Goal: Information Seeking & Learning: Learn about a topic

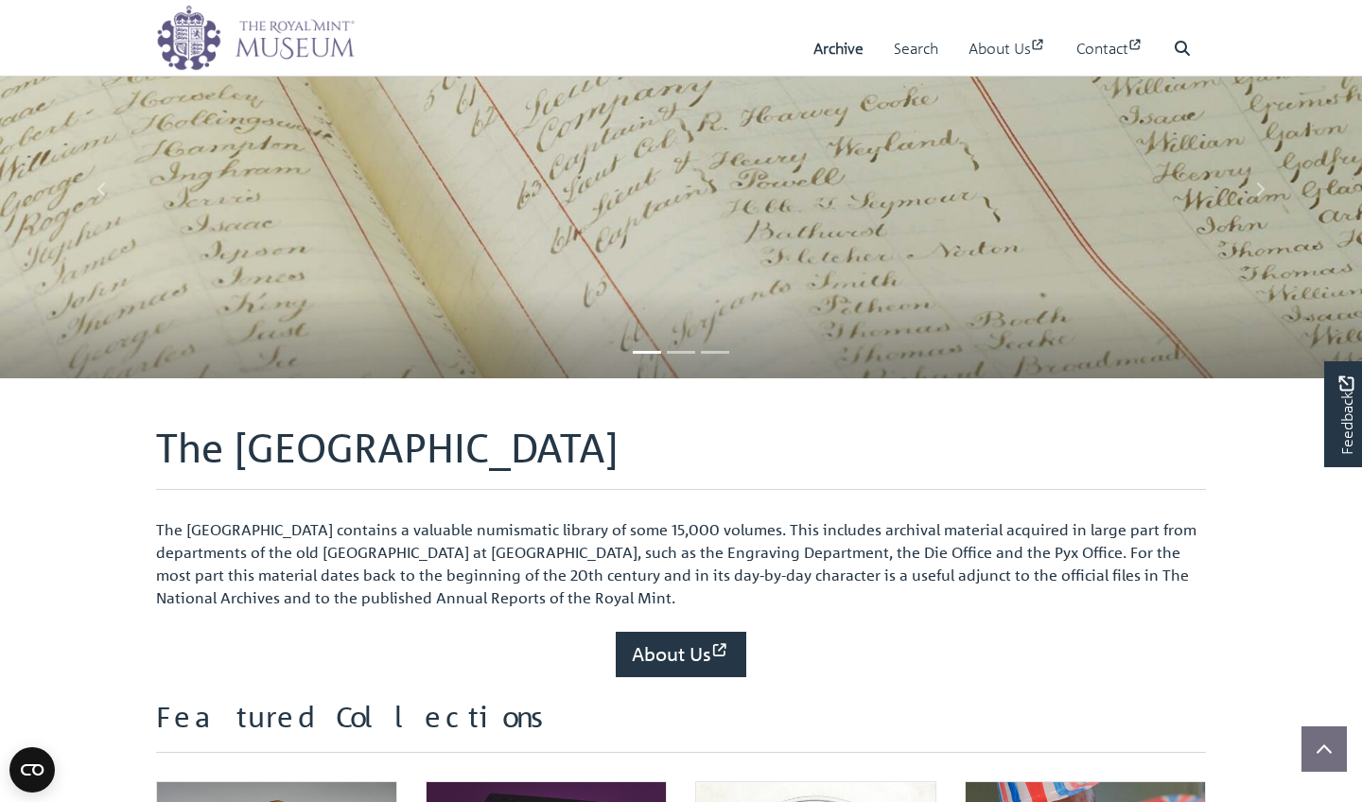
scroll to position [688, 0]
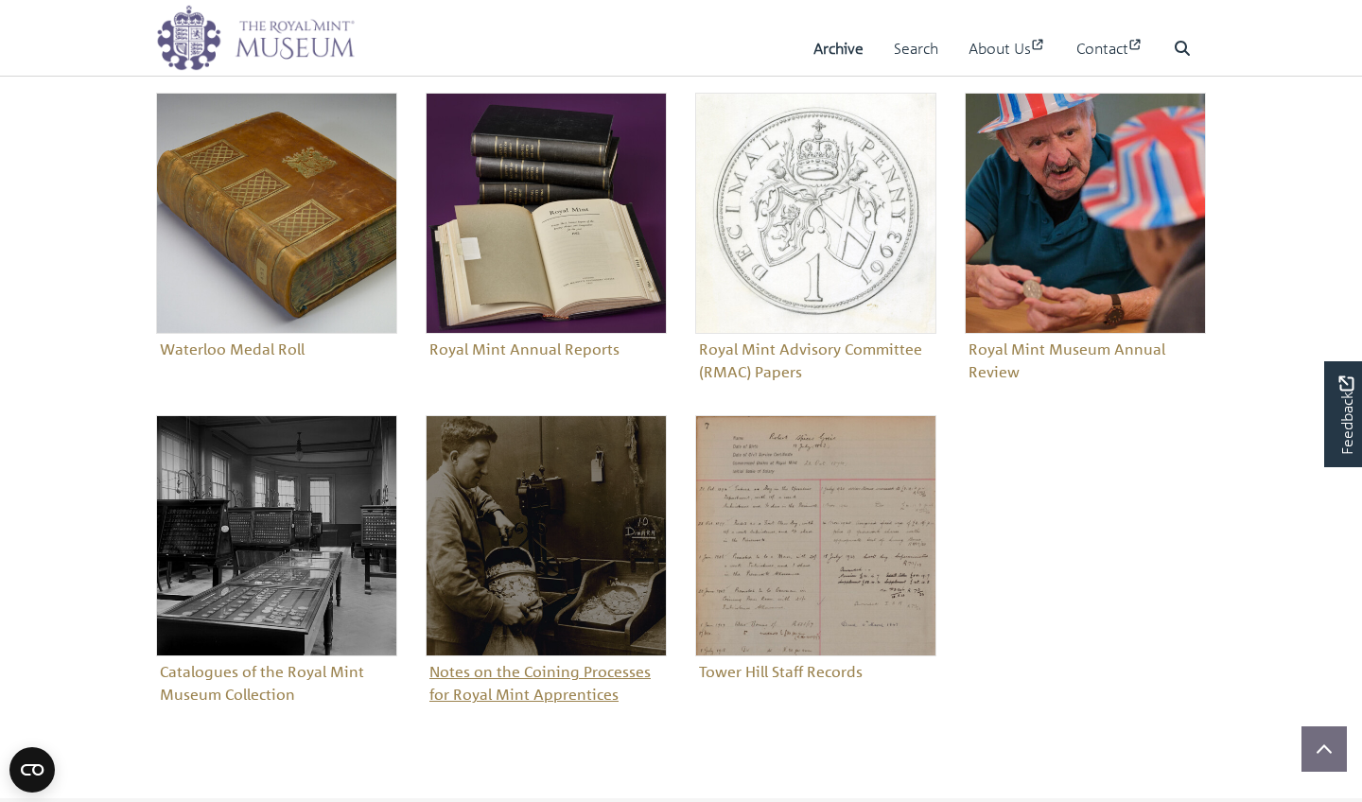
click at [505, 688] on figure "Notes on the Coining Processes for Royal Mint Apprentices" at bounding box center [546, 562] width 241 height 294
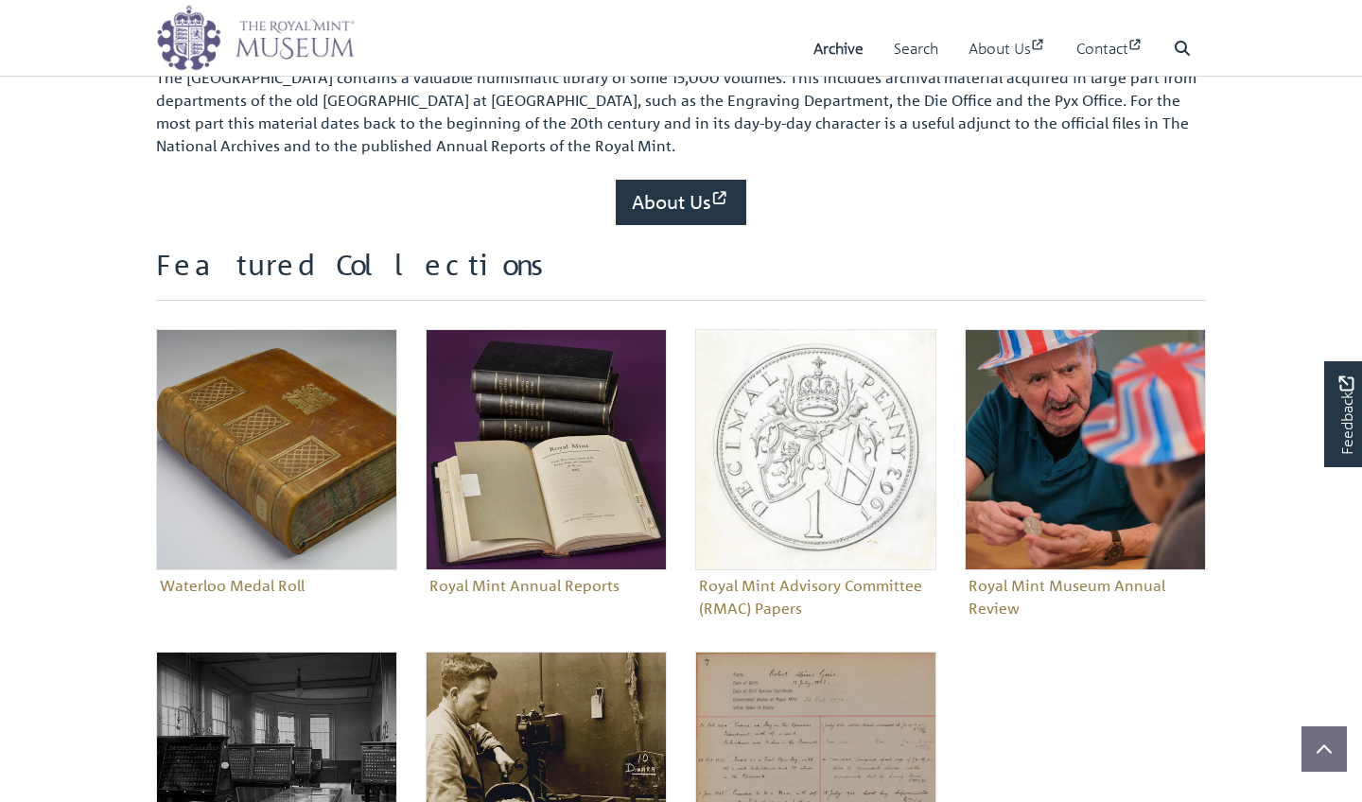
scroll to position [740, 0]
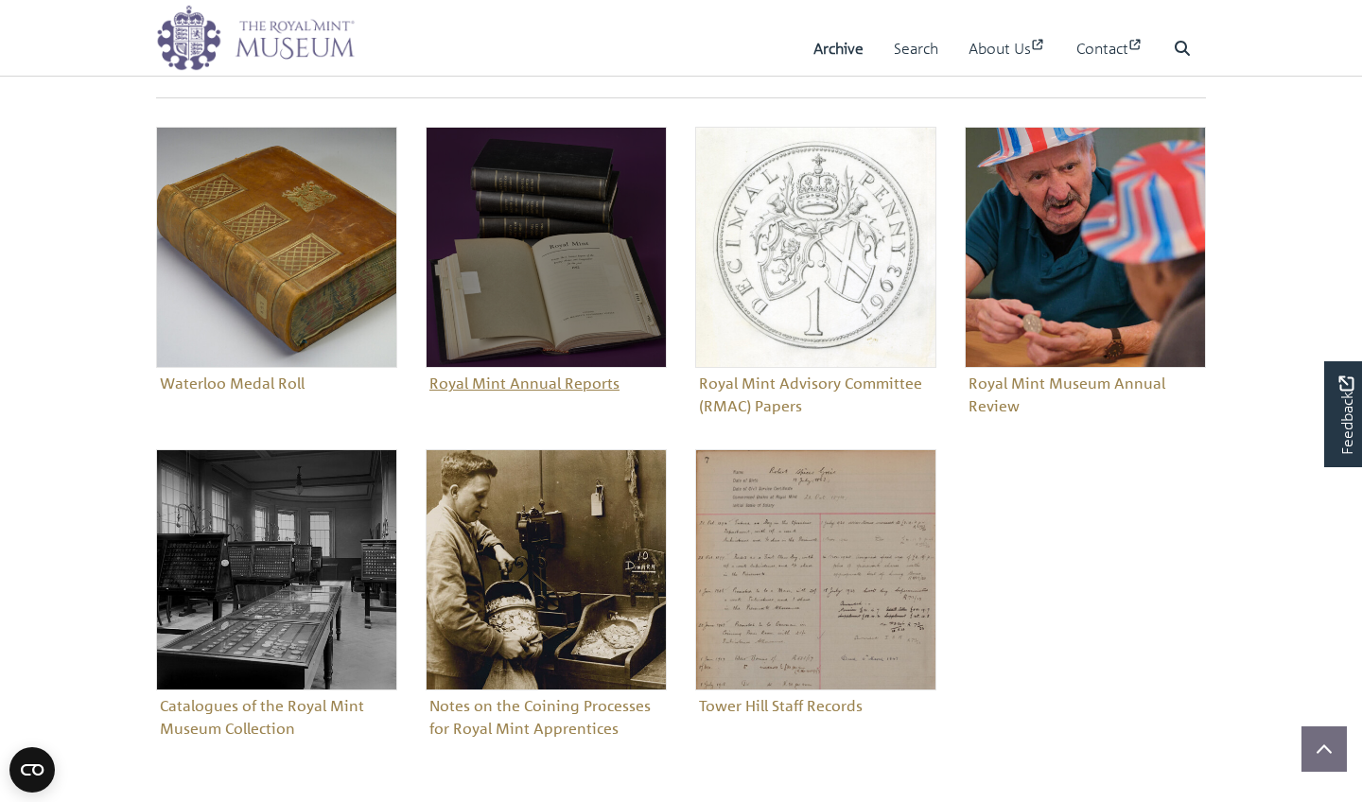
click at [613, 250] on img "Sub-collection" at bounding box center [546, 247] width 241 height 241
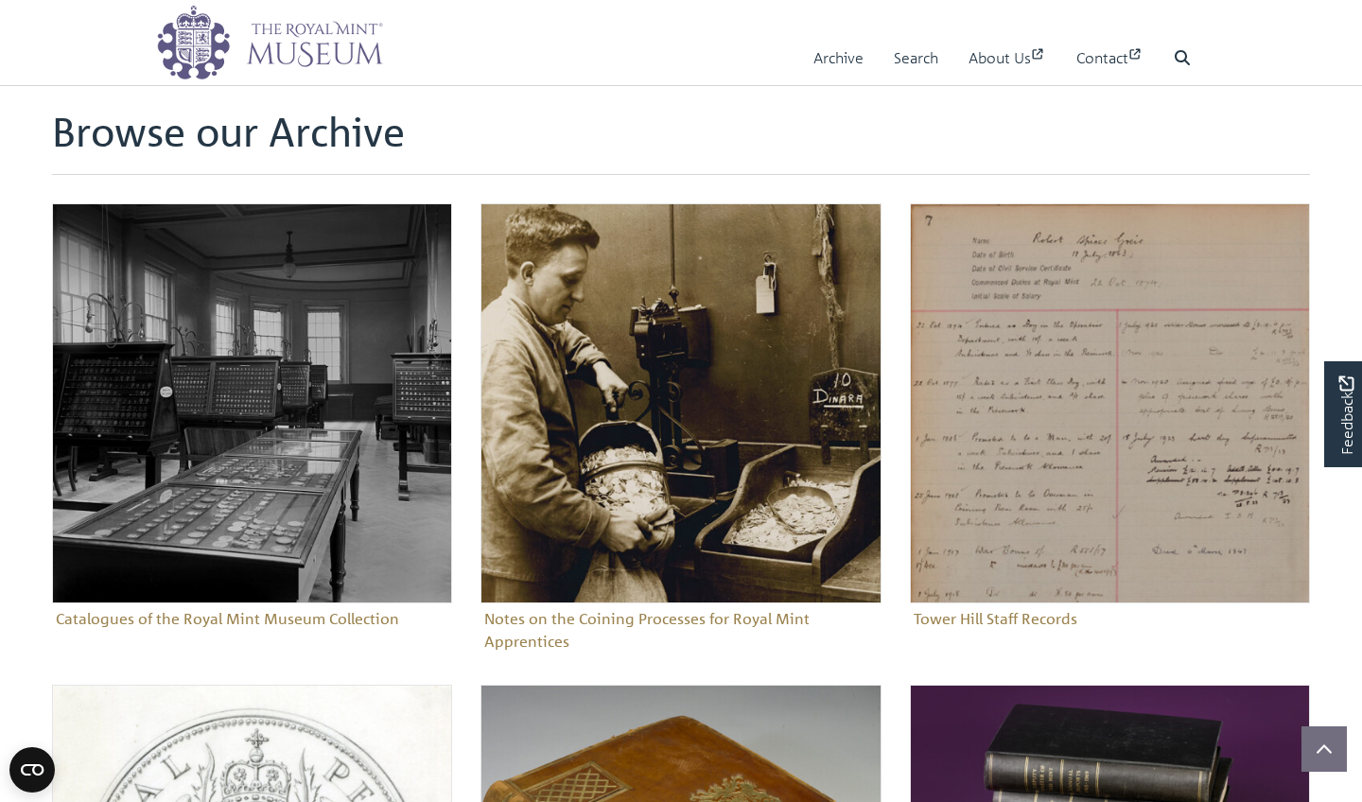
scroll to position [30, 0]
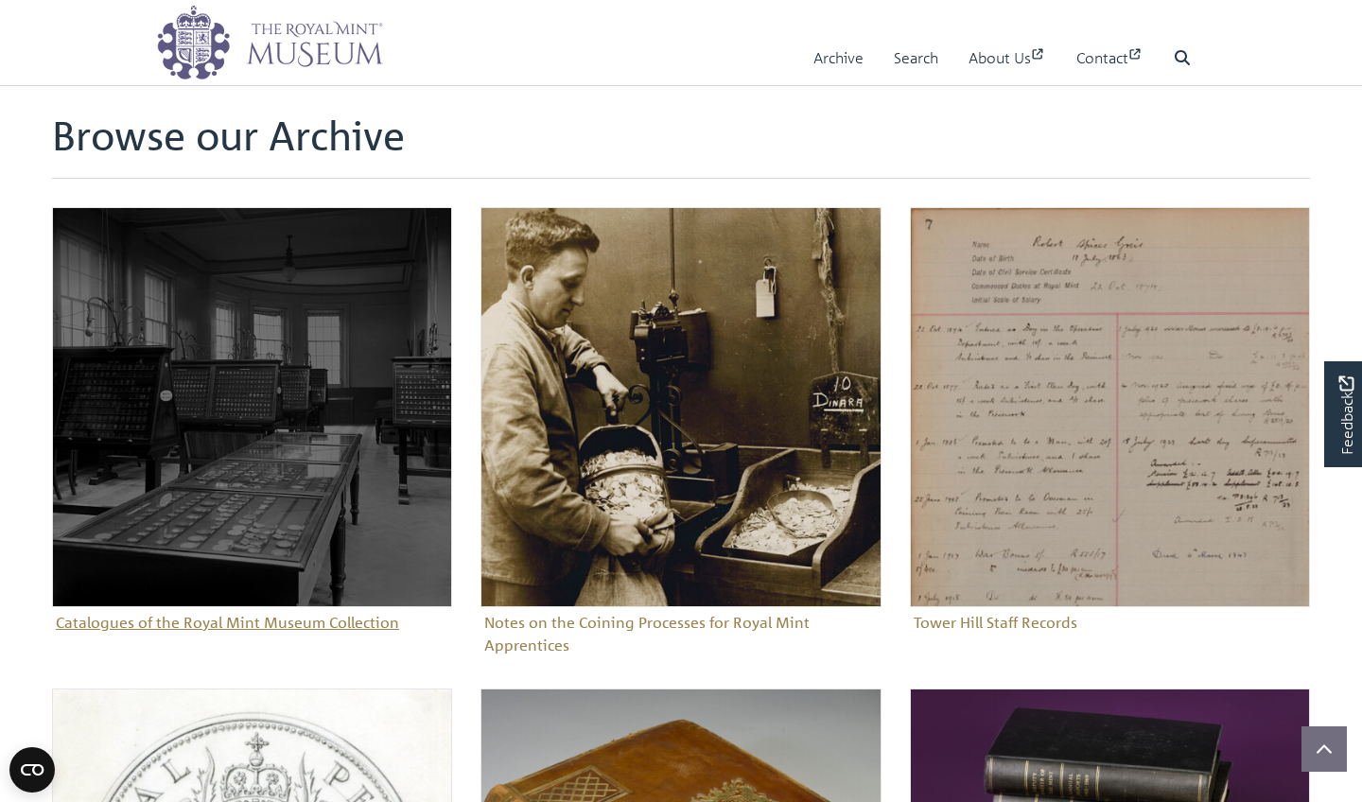
click at [285, 543] on img "Sub-collection" at bounding box center [252, 407] width 400 height 400
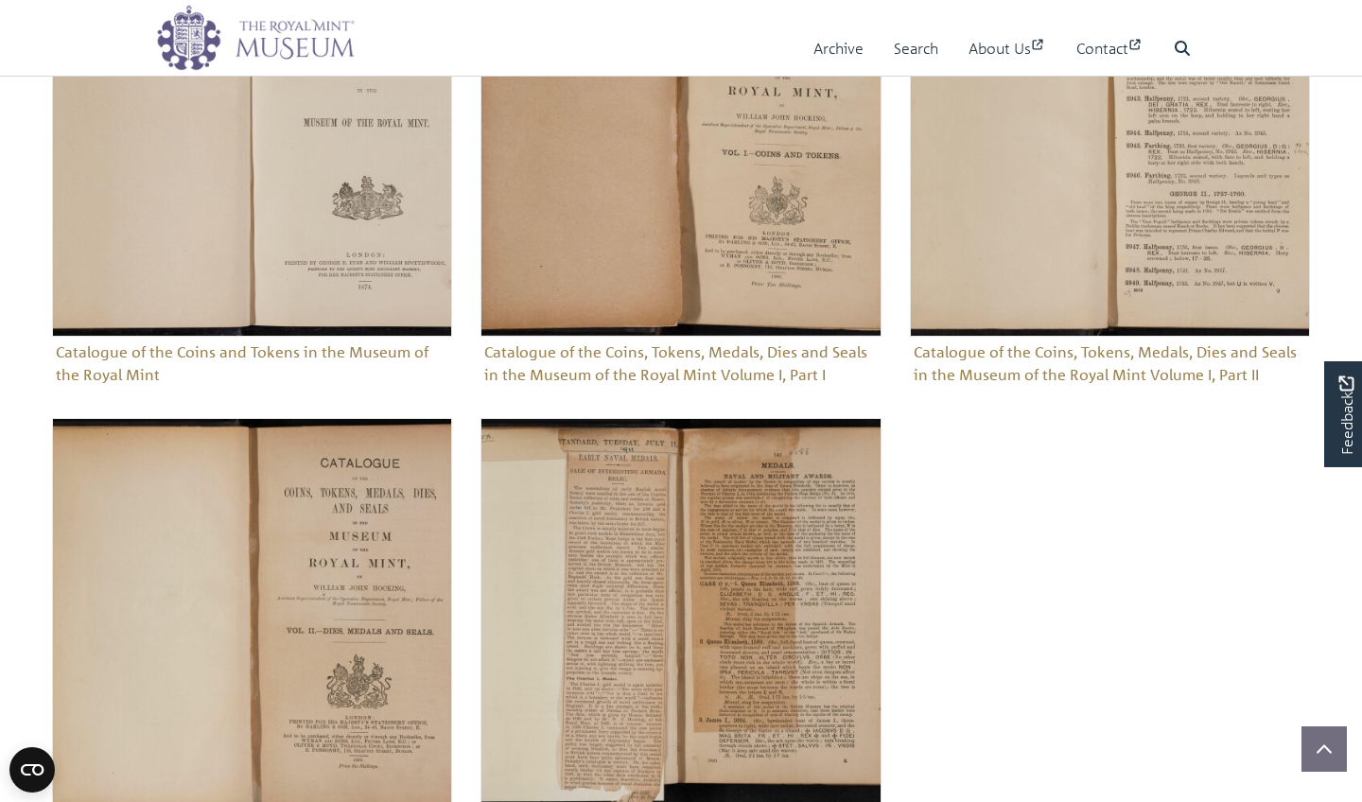
scroll to position [663, 0]
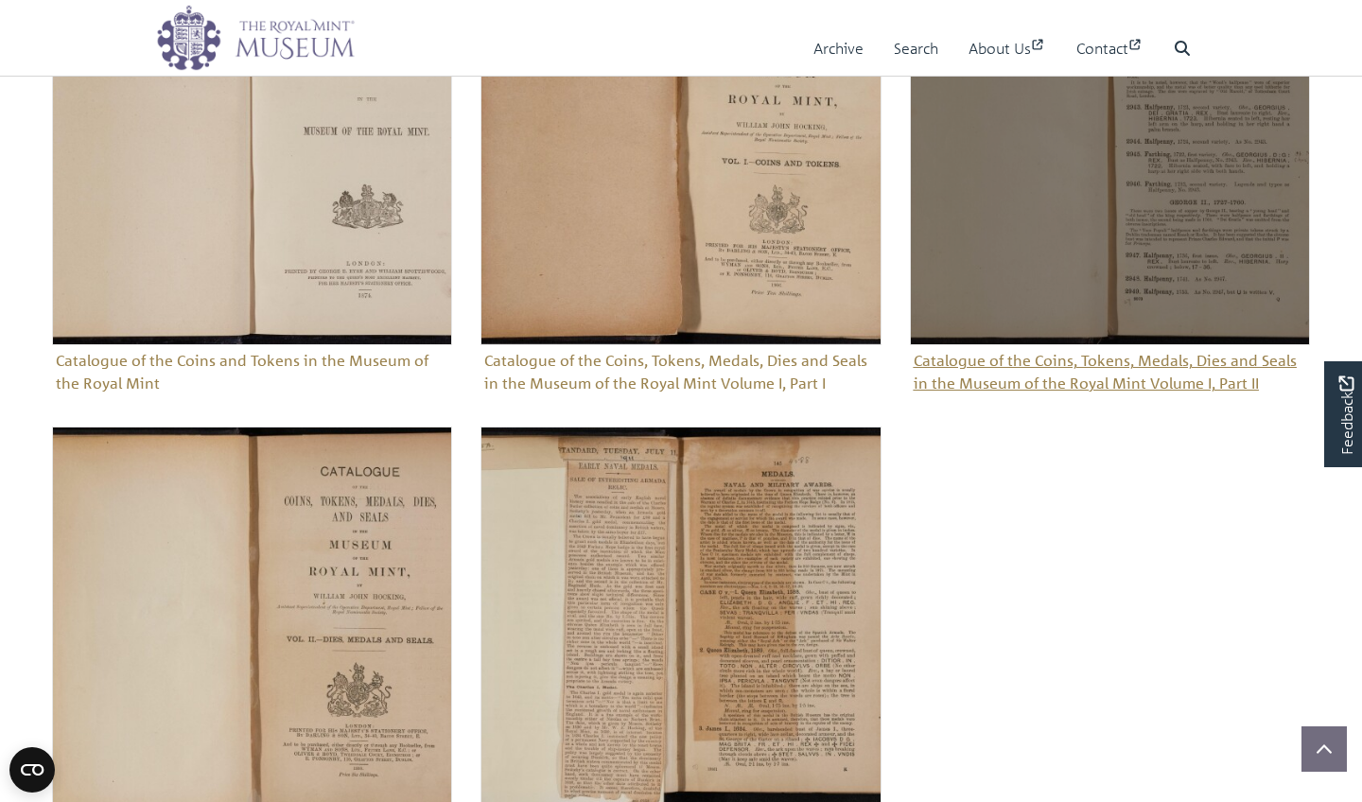
click at [1048, 379] on figure "Catalogue of the Coins, Tokens, Medals, Dies and Seals in the Museum of the Roy…" at bounding box center [1110, 171] width 400 height 453
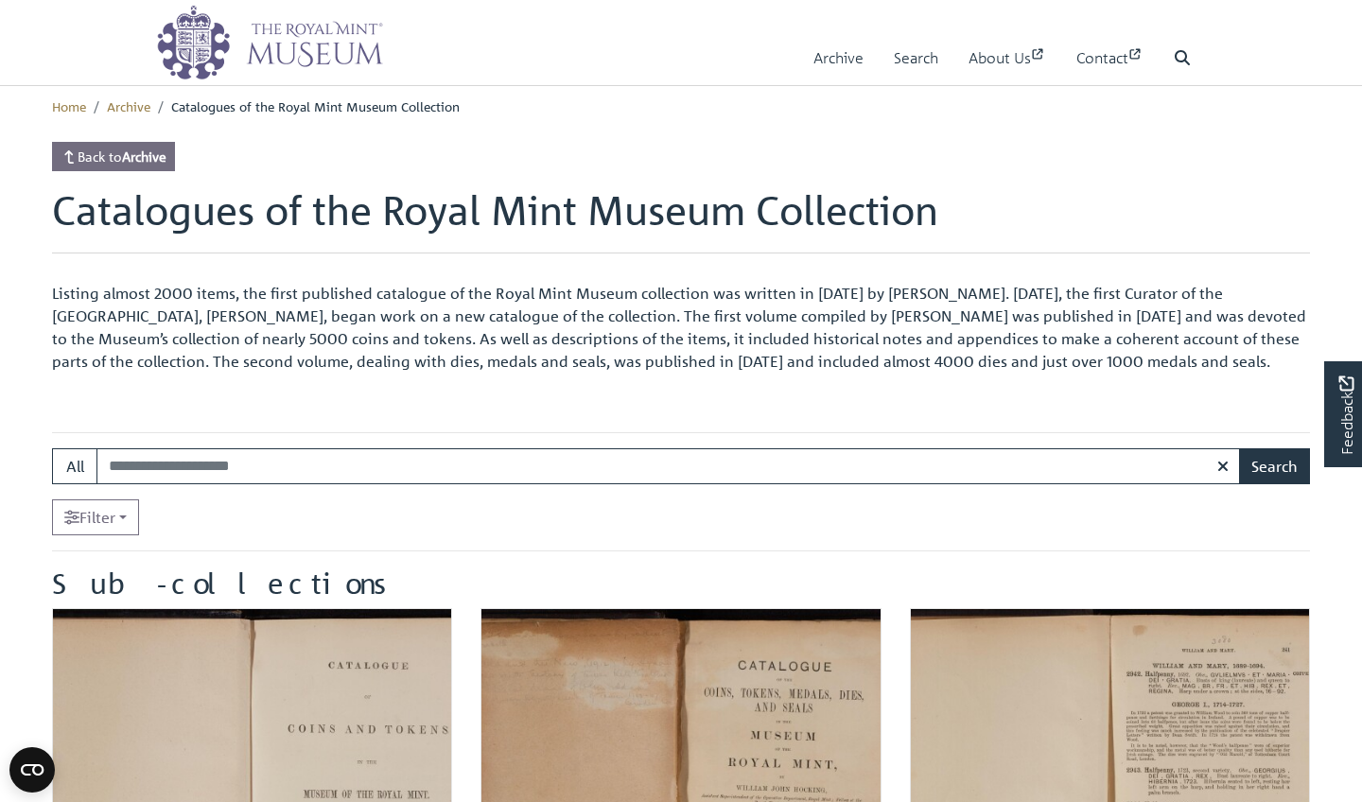
click at [106, 147] on link "Back to Archive" at bounding box center [113, 156] width 123 height 29
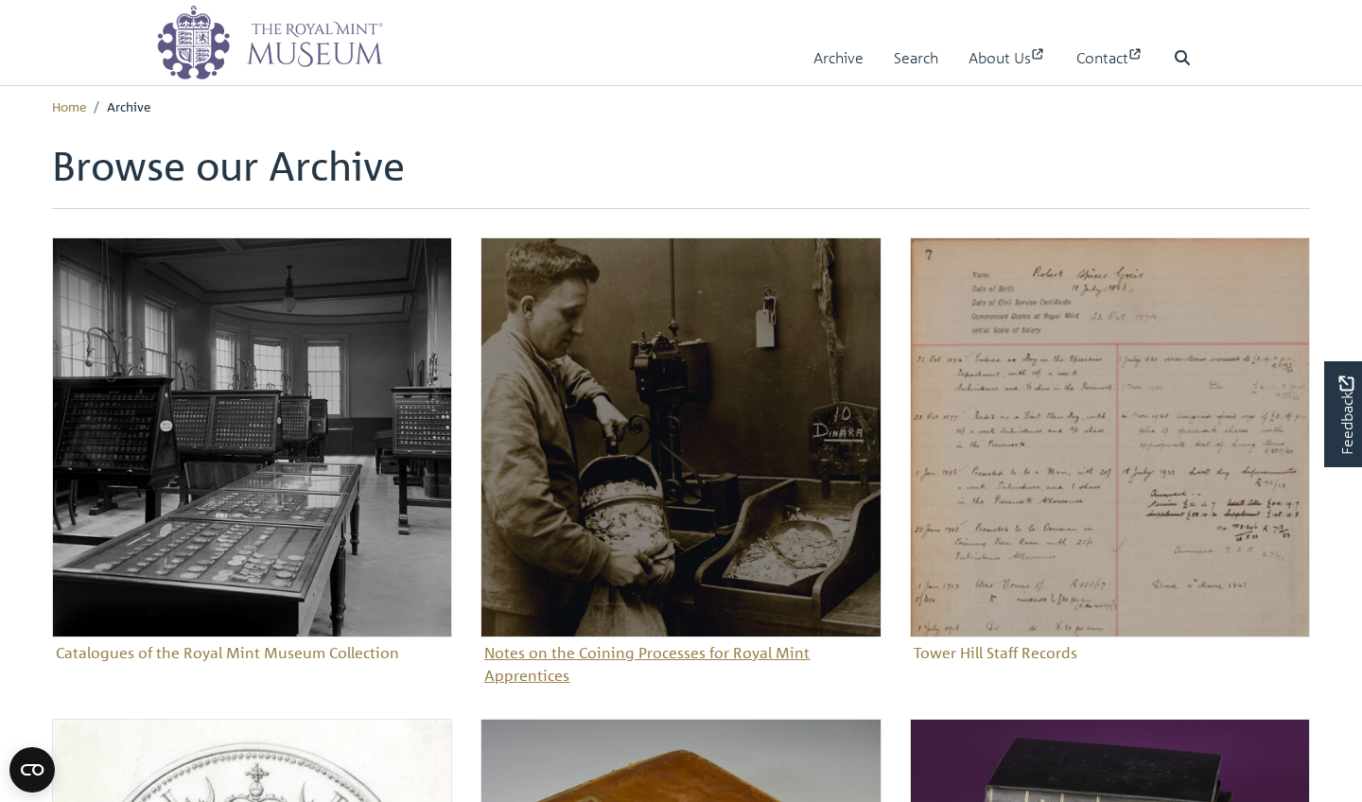
click at [644, 369] on img "Sub-collection" at bounding box center [680, 437] width 400 height 400
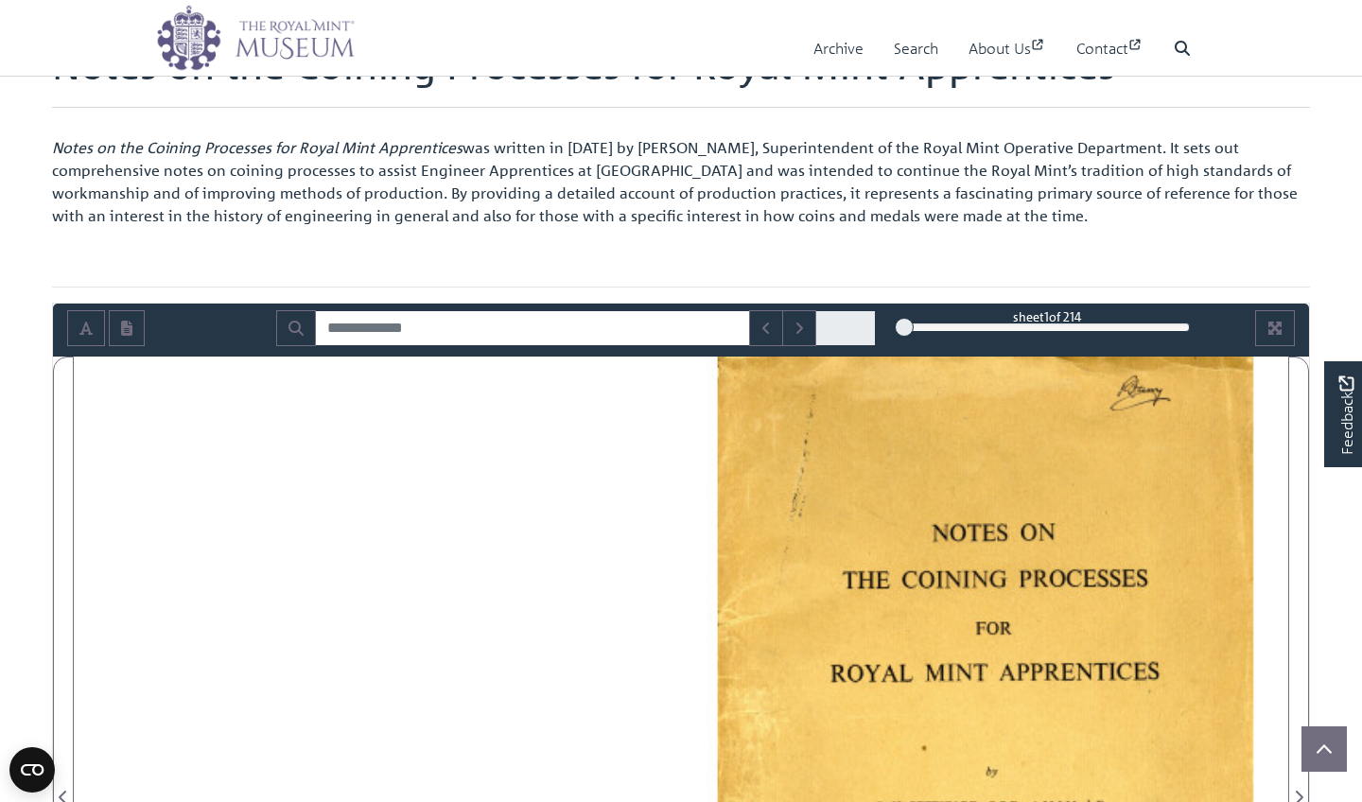
scroll to position [112, 0]
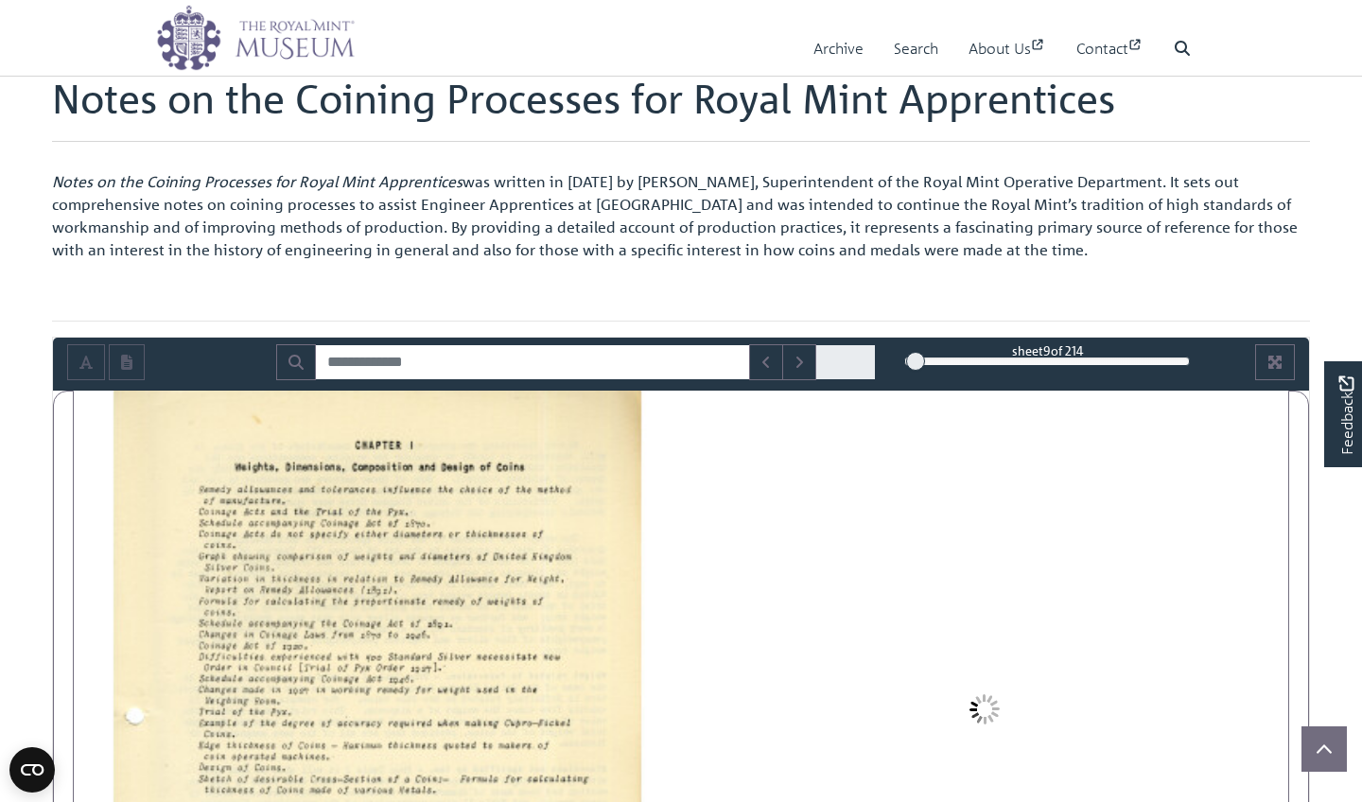
drag, startPoint x: 904, startPoint y: 357, endPoint x: 915, endPoint y: 361, distance: 12.3
click at [916, 361] on div at bounding box center [915, 361] width 19 height 19
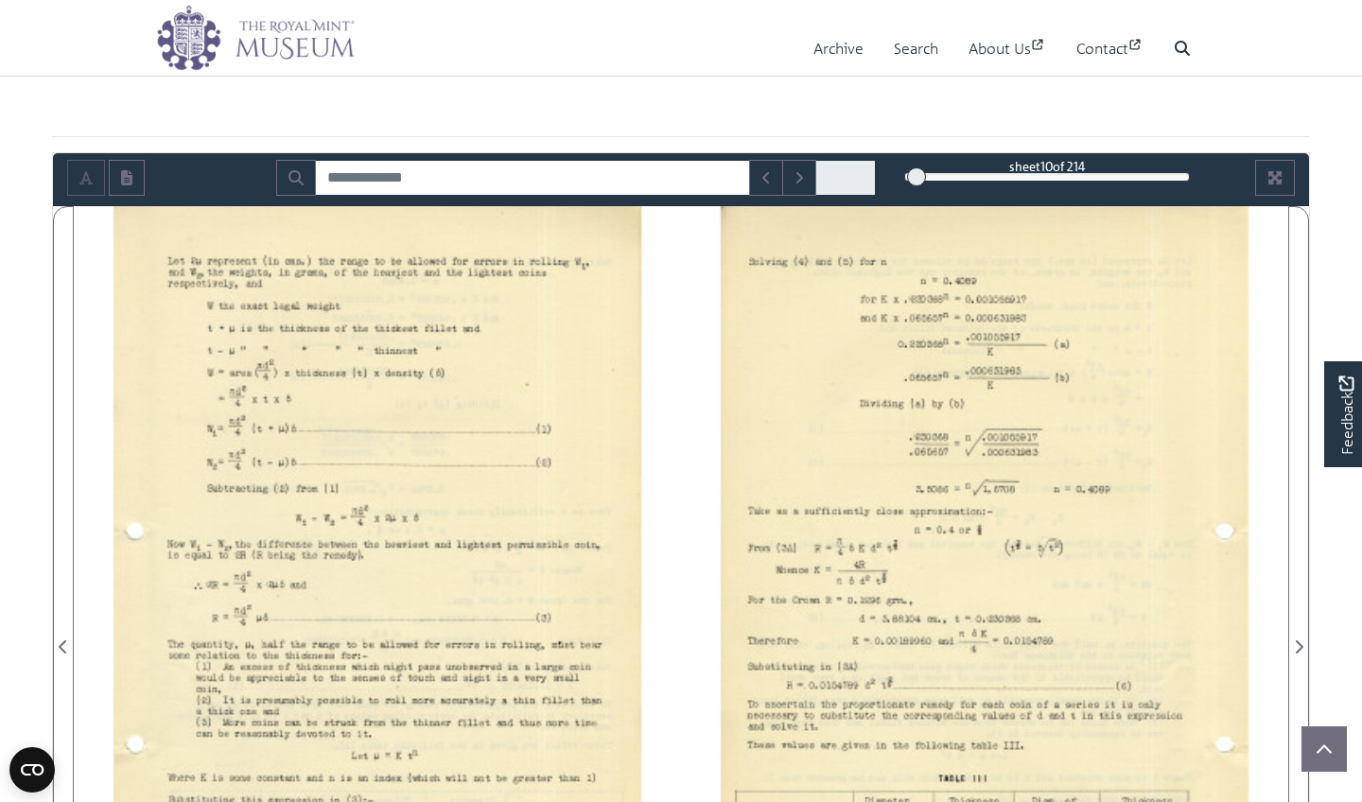
scroll to position [292, 0]
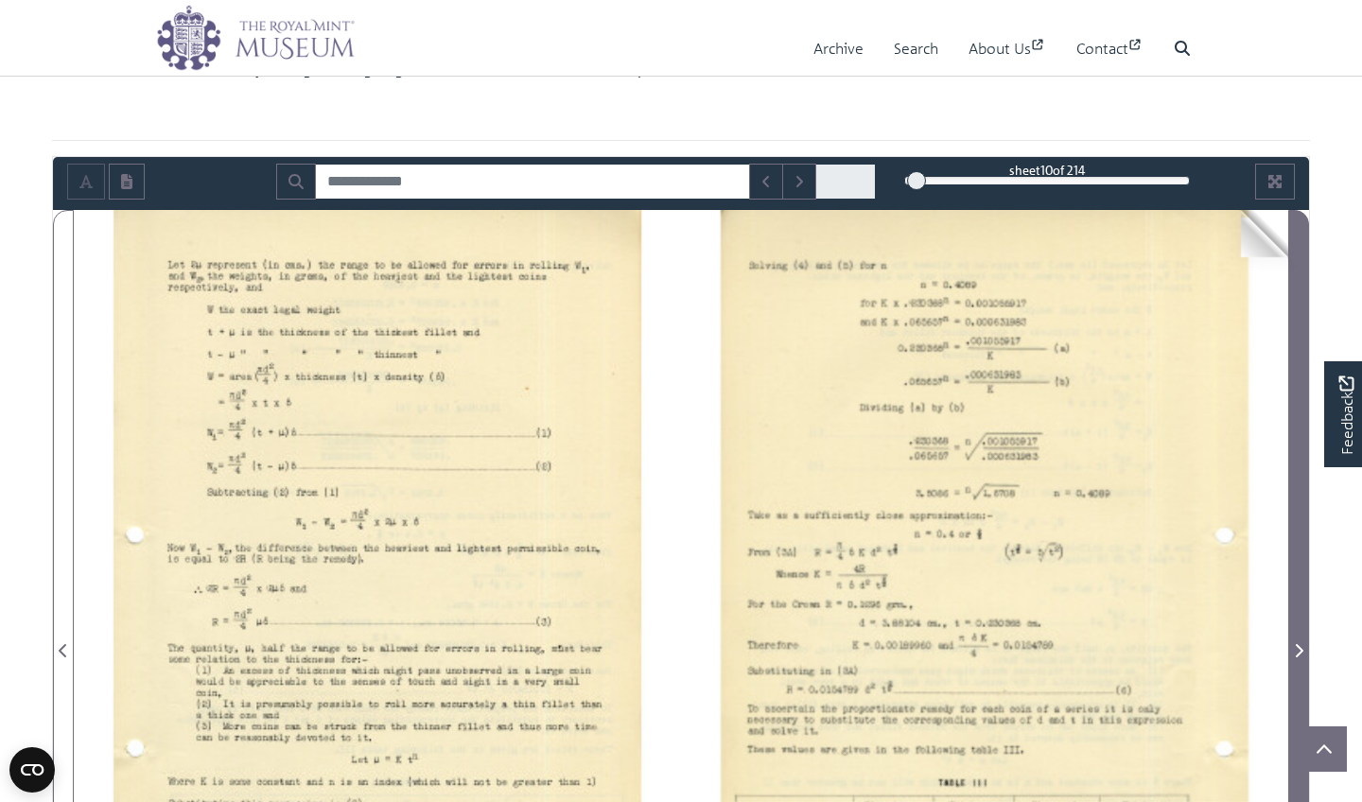
click at [1289, 327] on span "Next Page" at bounding box center [1298, 639] width 19 height 857
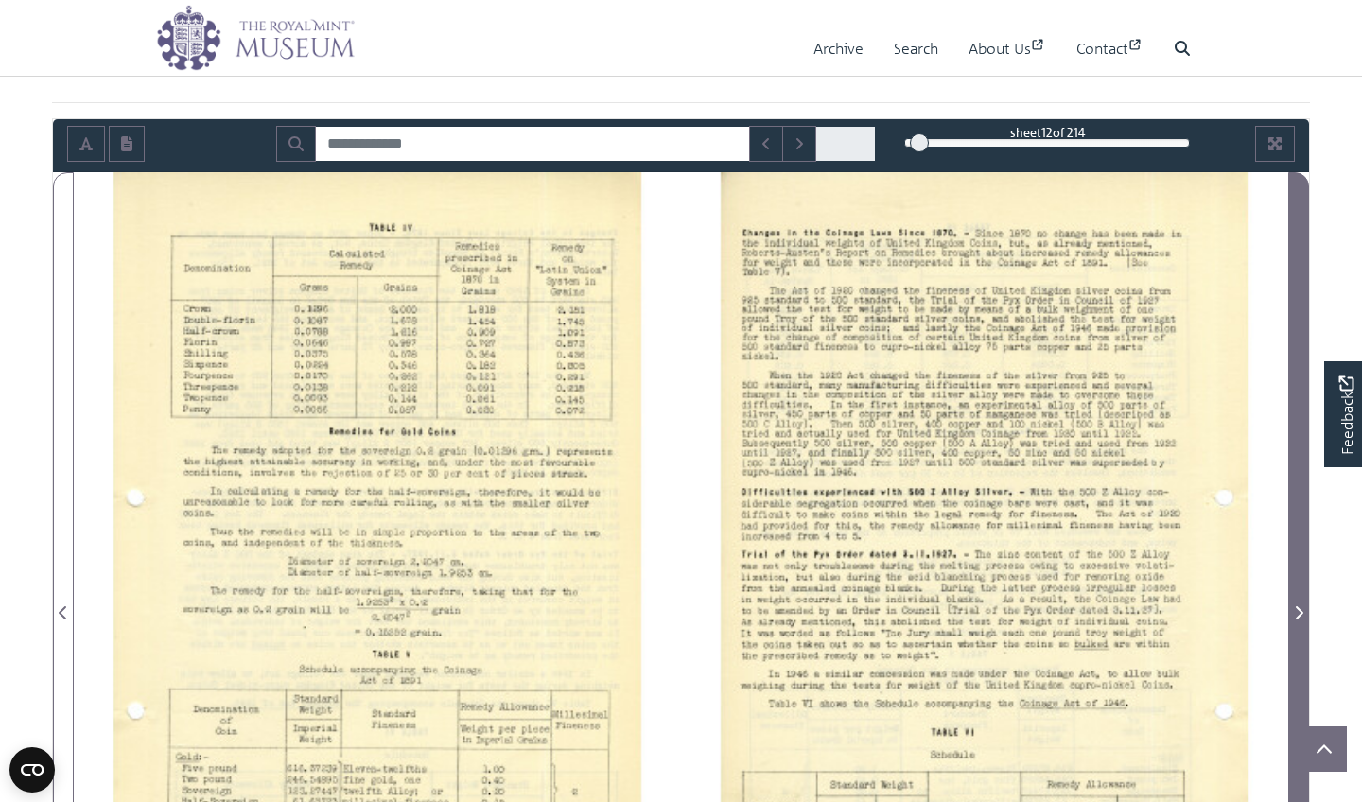
scroll to position [378, 0]
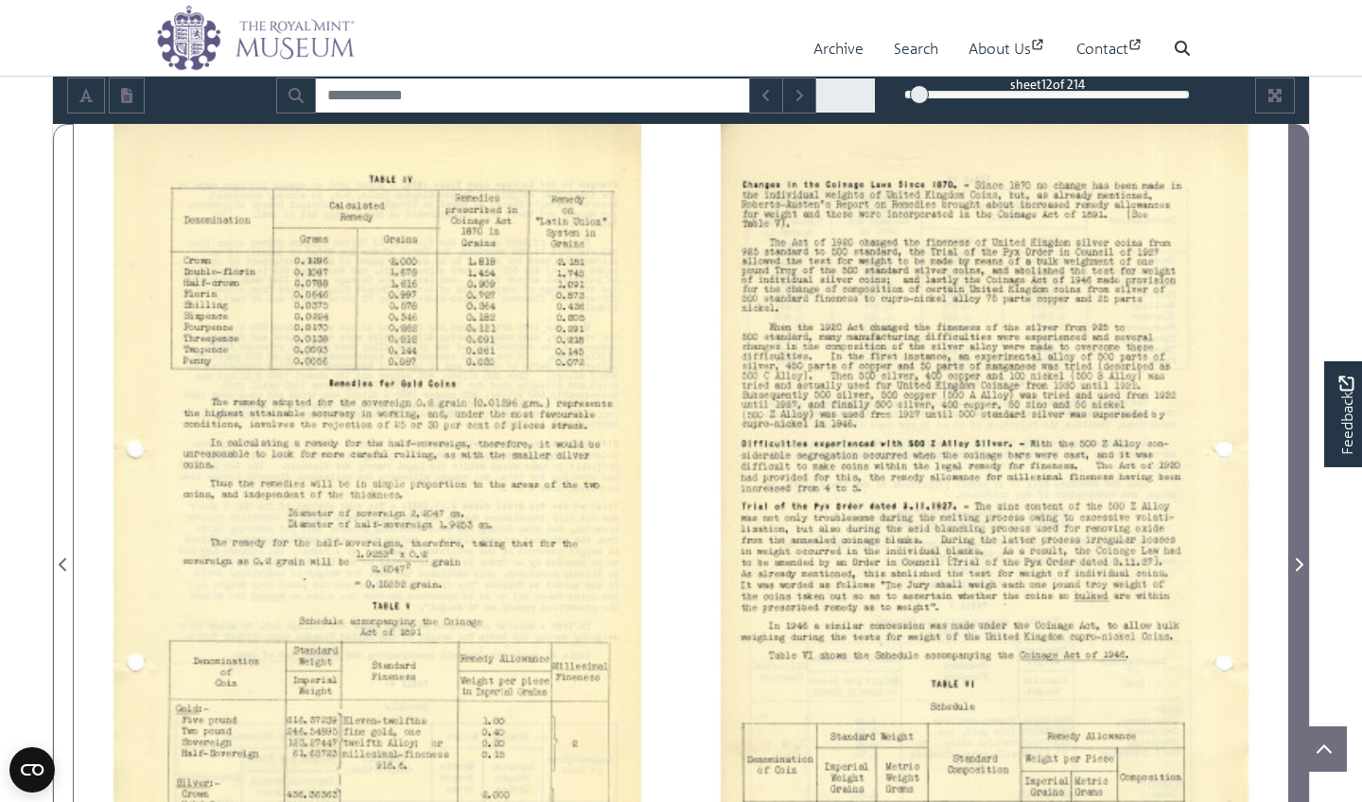
click at [1289, 328] on span "Next Page" at bounding box center [1298, 553] width 19 height 857
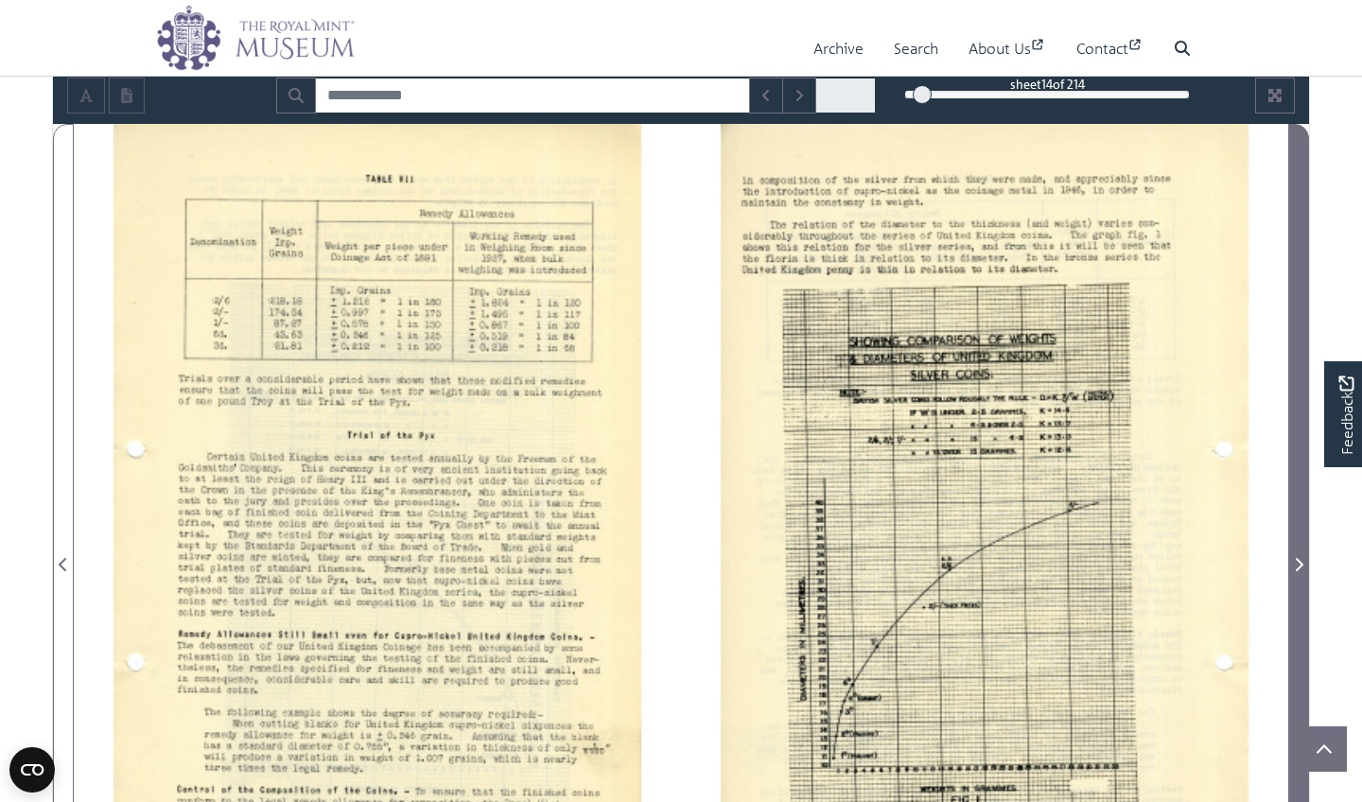
click at [1289, 328] on span "Next Page" at bounding box center [1298, 553] width 19 height 857
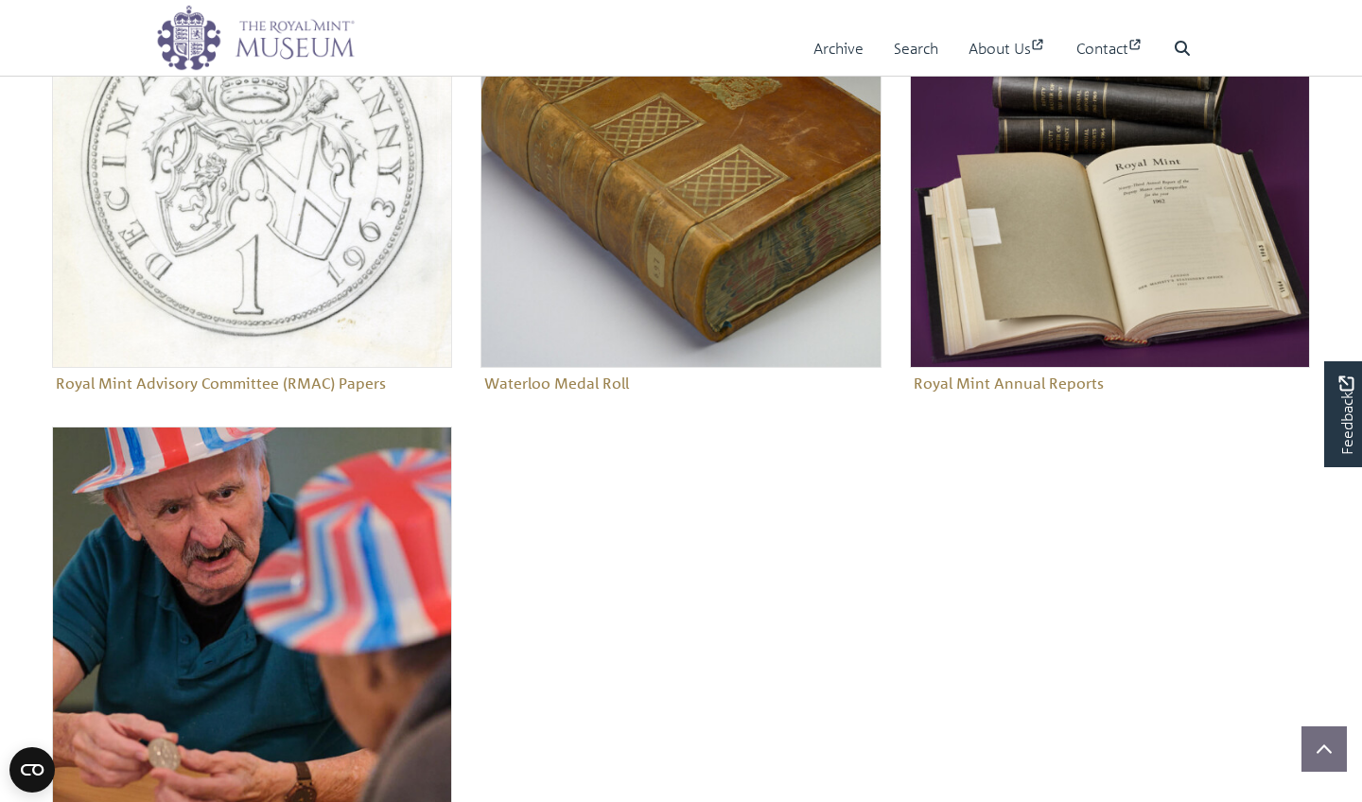
scroll to position [916, 0]
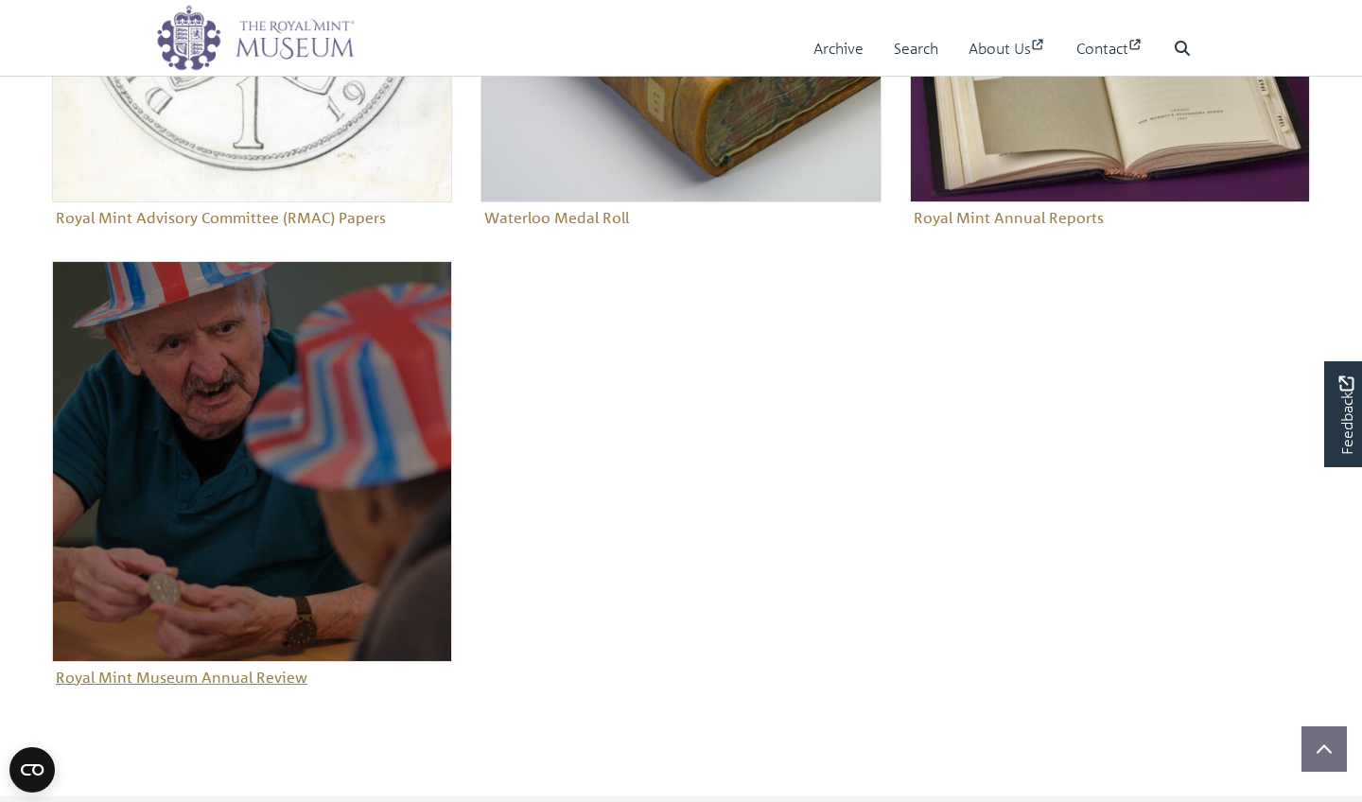
click at [315, 496] on img "Sub-collection" at bounding box center [252, 461] width 400 height 400
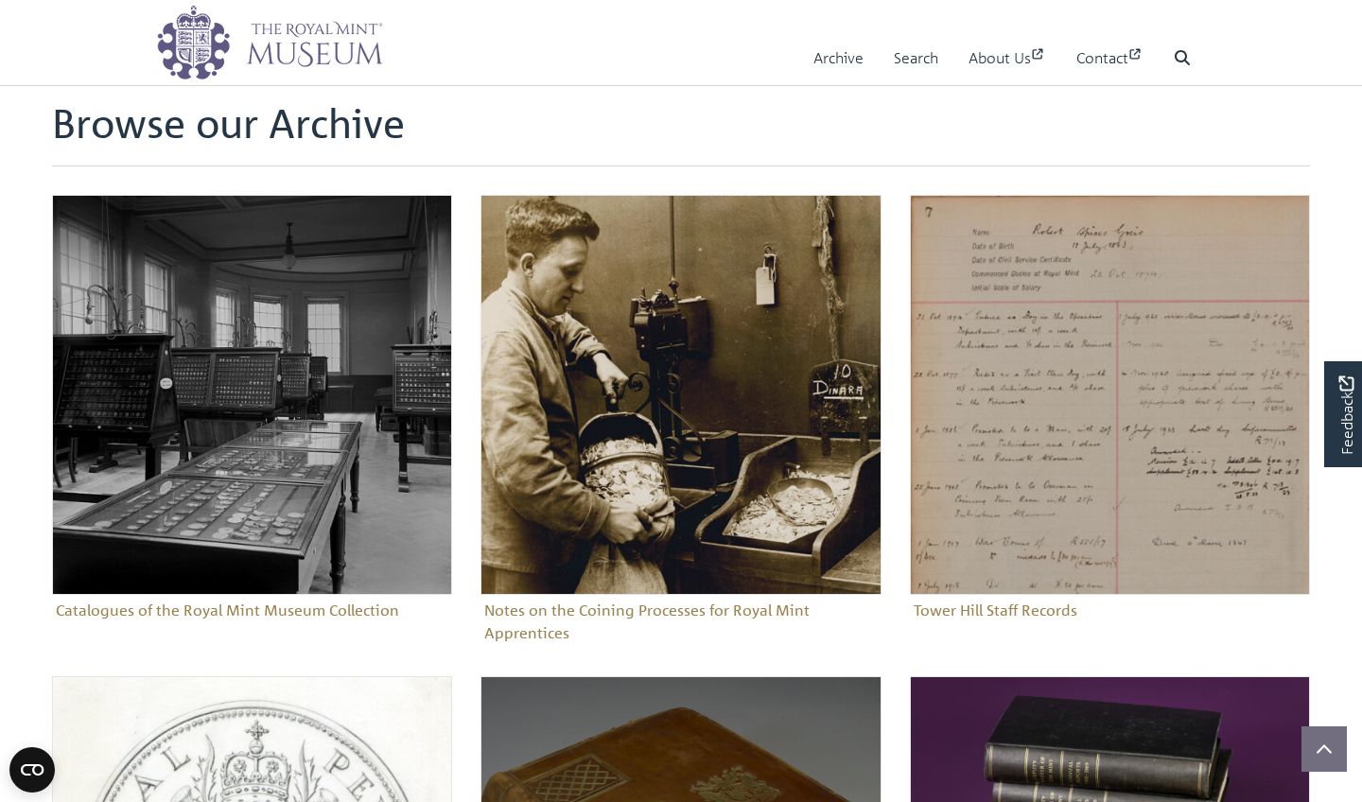
scroll to position [39, 0]
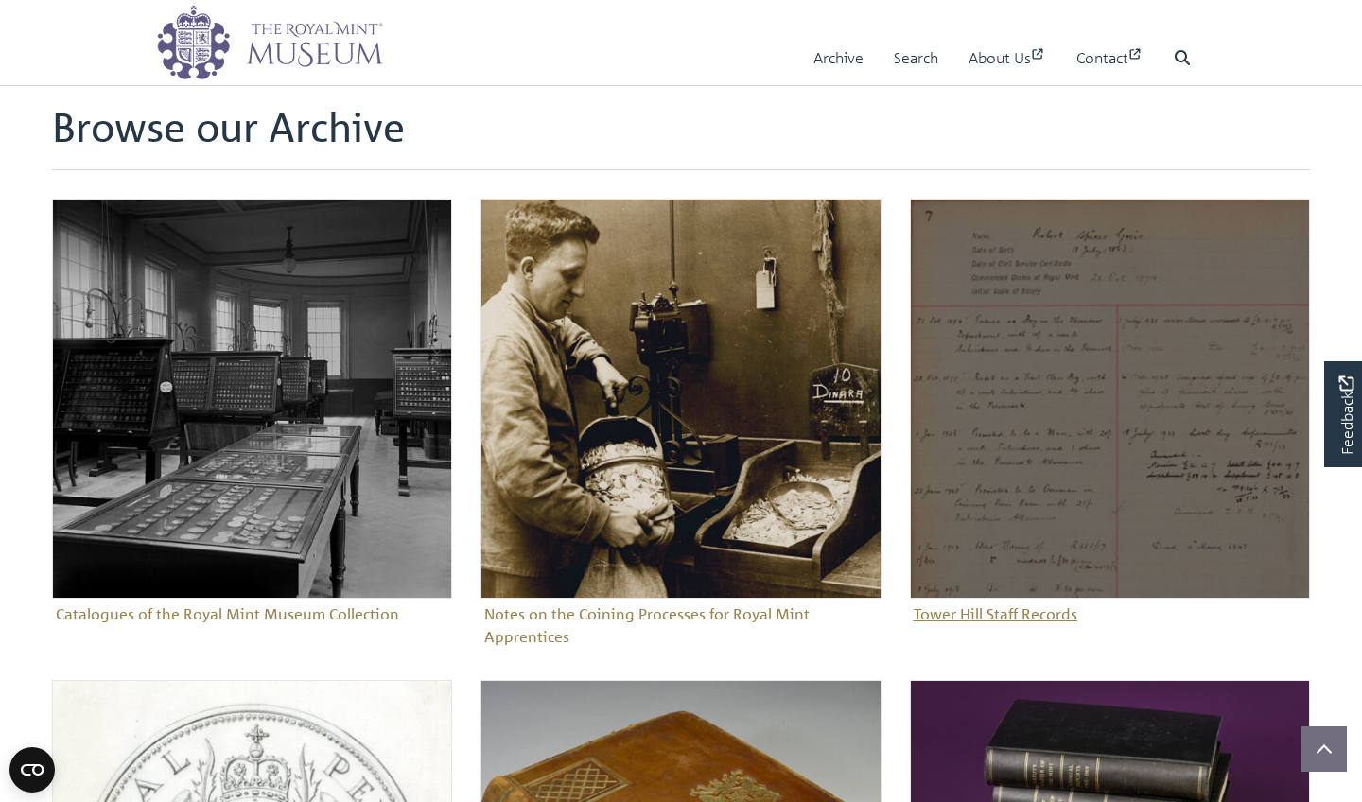
click at [1092, 353] on img "Sub-collection" at bounding box center [1110, 399] width 400 height 400
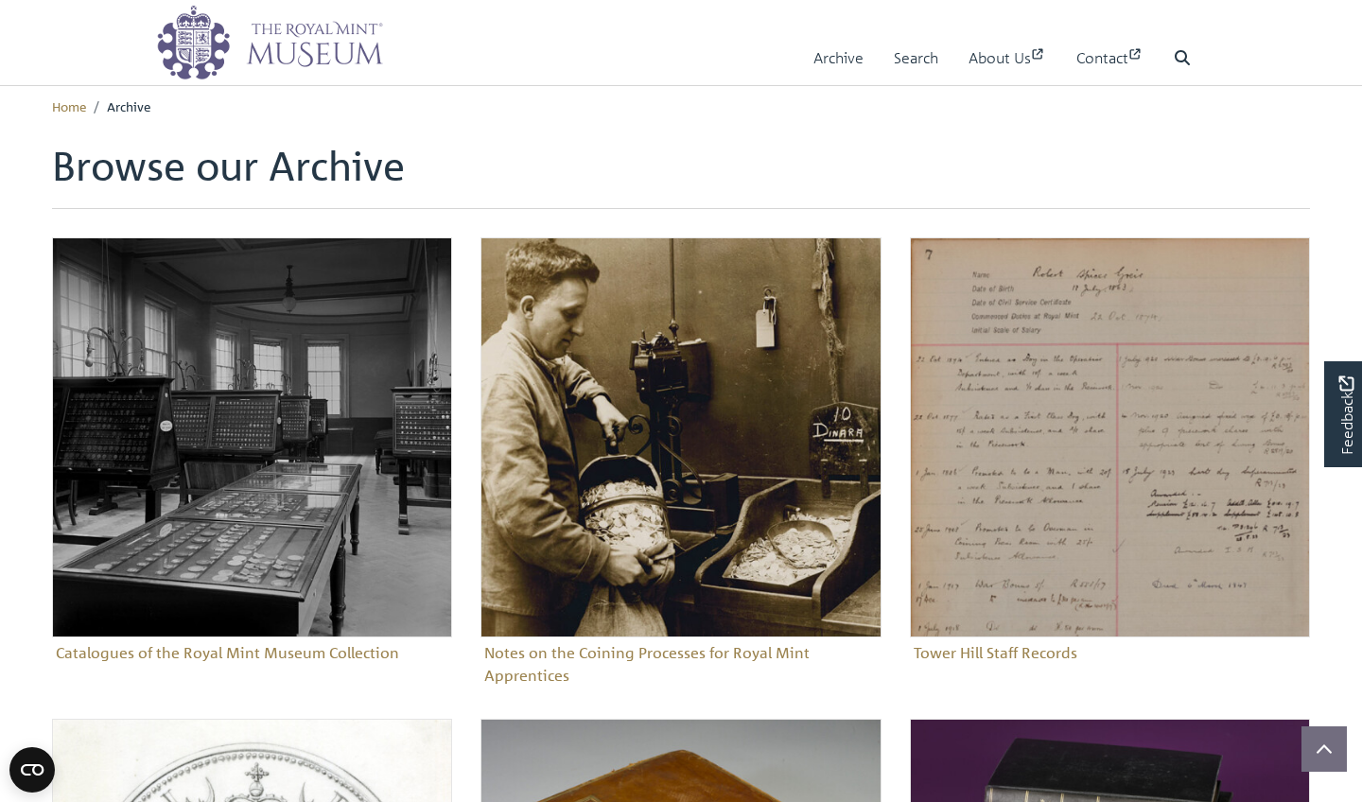
scroll to position [0, 0]
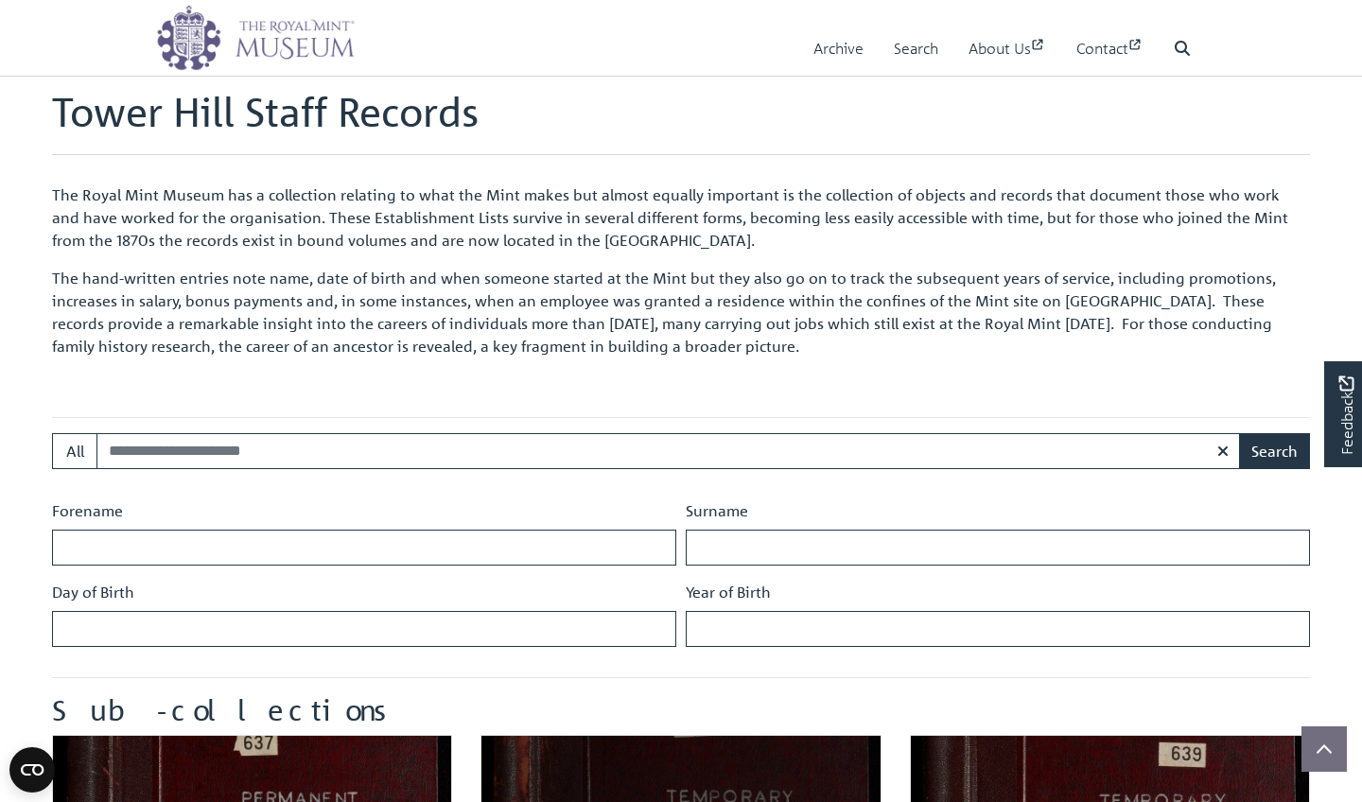
scroll to position [106, 0]
